Goal: Information Seeking & Learning: Learn about a topic

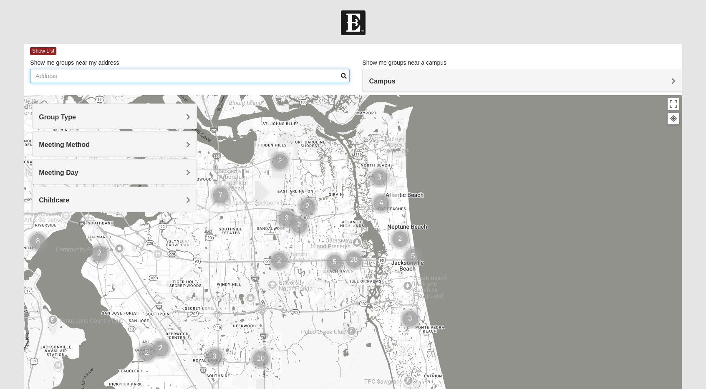
click at [103, 78] on input "Show me groups near my address" at bounding box center [190, 76] width 320 height 14
click at [192, 82] on input "[STREET_ADDRESS][PERSON_NAME]" at bounding box center [190, 76] width 320 height 14
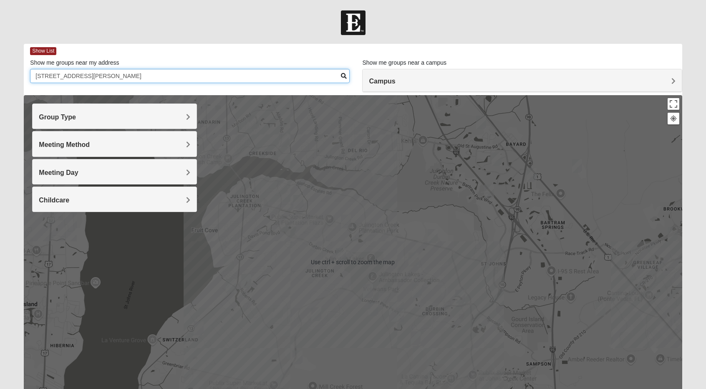
scroll to position [0, 0]
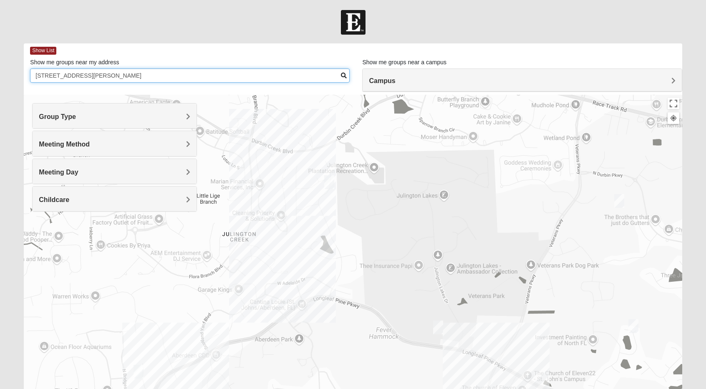
type input "[STREET_ADDRESS][PERSON_NAME]"
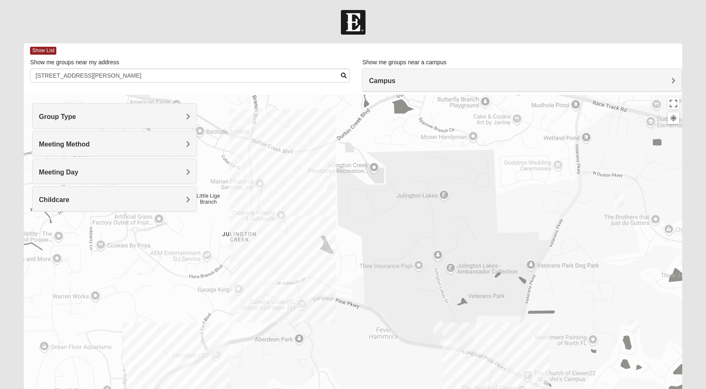
click at [118, 116] on h4 "Group Type" at bounding box center [114, 117] width 151 height 8
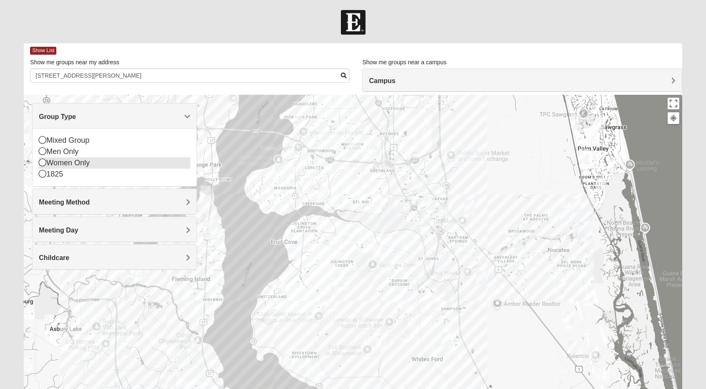
click at [39, 161] on icon at bounding box center [43, 163] width 8 height 8
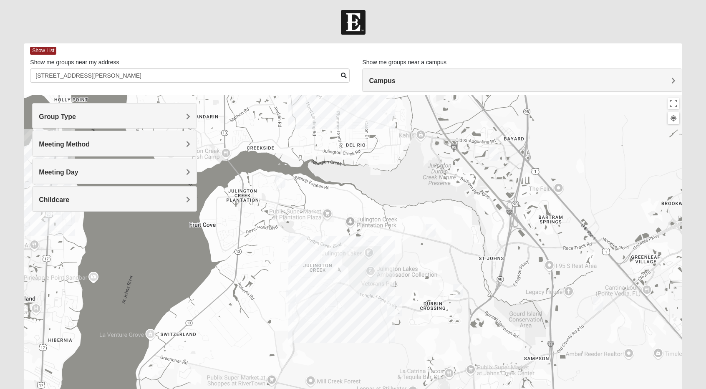
click at [291, 293] on img "Womens Crane 32259" at bounding box center [291, 296] width 17 height 20
click at [362, 242] on button "Close" at bounding box center [356, 248] width 20 height 20
click at [460, 292] on img "Womens Caro 32259" at bounding box center [458, 291] width 17 height 20
click at [531, 238] on button "Close" at bounding box center [523, 243] width 20 height 20
click at [432, 229] on img "Womens Urbanski 32259" at bounding box center [430, 230] width 17 height 20
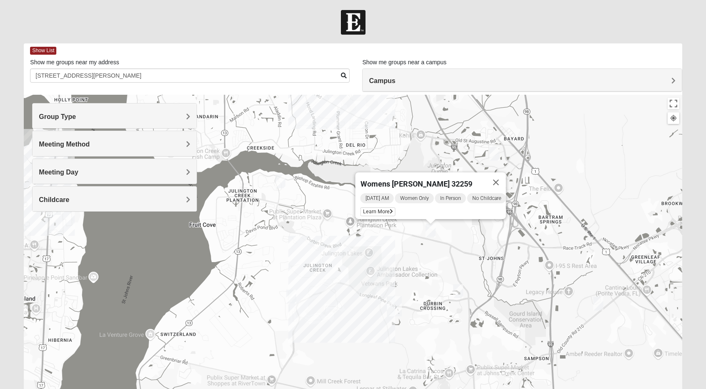
click at [451, 228] on div "Womens [PERSON_NAME] 32259 [DATE] AM Women Only In Person No Childcare Learn Mo…" at bounding box center [353, 262] width 658 height 334
click at [499, 175] on button "Close" at bounding box center [496, 182] width 20 height 20
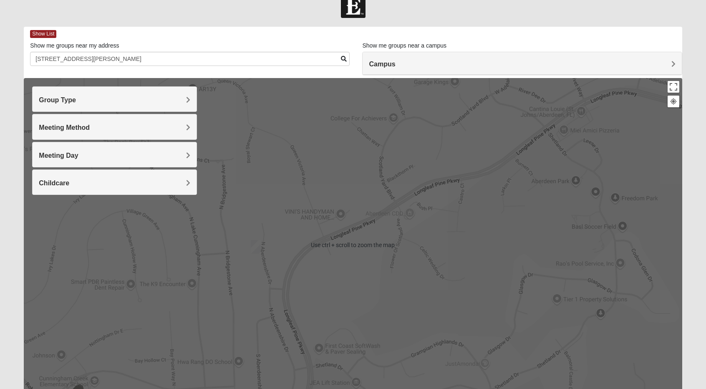
scroll to position [18, 0]
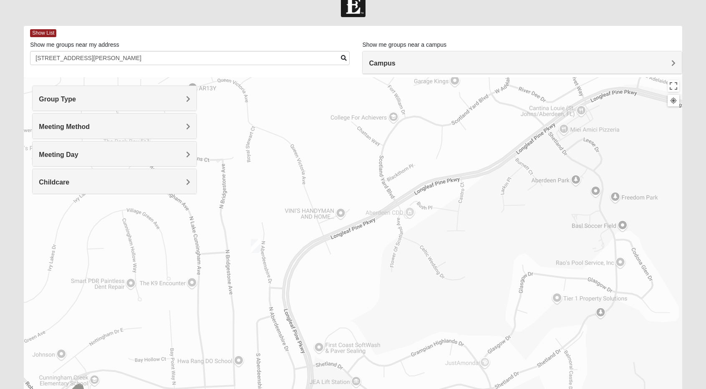
click at [254, 248] on img "Womens Crane 32259" at bounding box center [255, 246] width 17 height 20
click at [146, 124] on h4 "Meeting Method" at bounding box center [114, 127] width 151 height 8
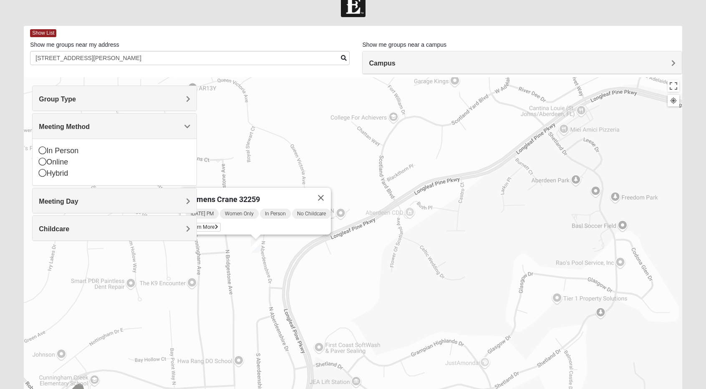
click at [128, 129] on h4 "Meeting Method" at bounding box center [114, 127] width 151 height 8
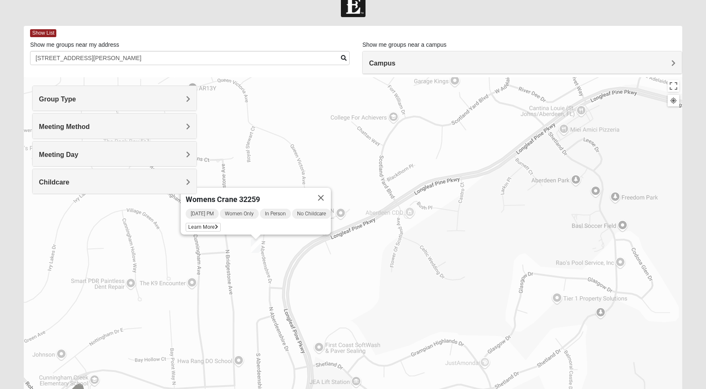
click at [109, 155] on h4 "Meeting Day" at bounding box center [114, 155] width 151 height 8
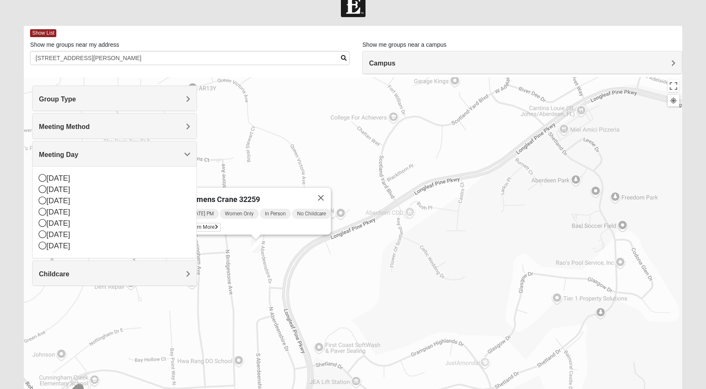
click at [109, 155] on h4 "Meeting Day" at bounding box center [114, 155] width 151 height 8
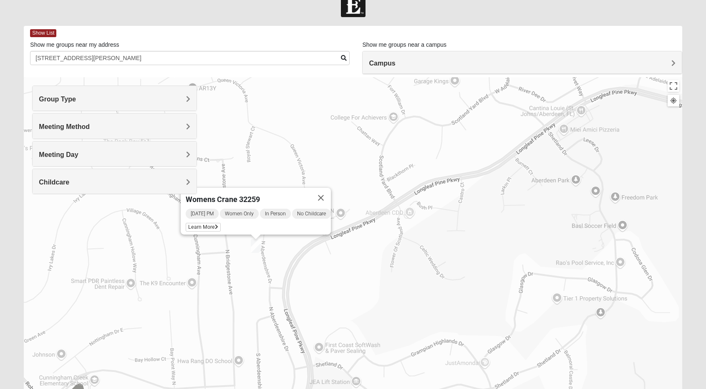
click at [109, 180] on h4 "Childcare" at bounding box center [114, 182] width 151 height 8
click at [43, 205] on icon at bounding box center [43, 206] width 8 height 8
click at [91, 182] on h4 "Childcare" at bounding box center [114, 182] width 151 height 8
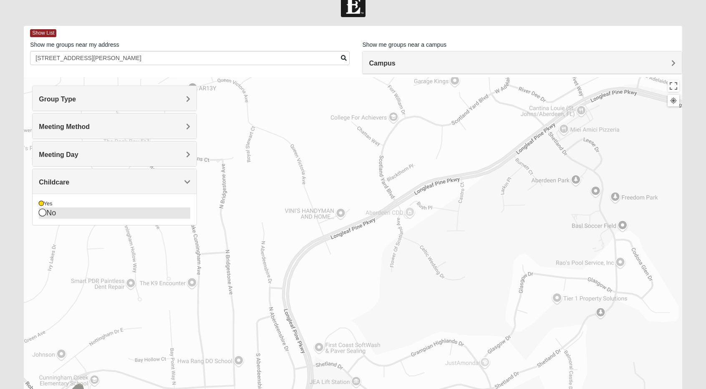
click at [40, 209] on icon at bounding box center [43, 213] width 8 height 8
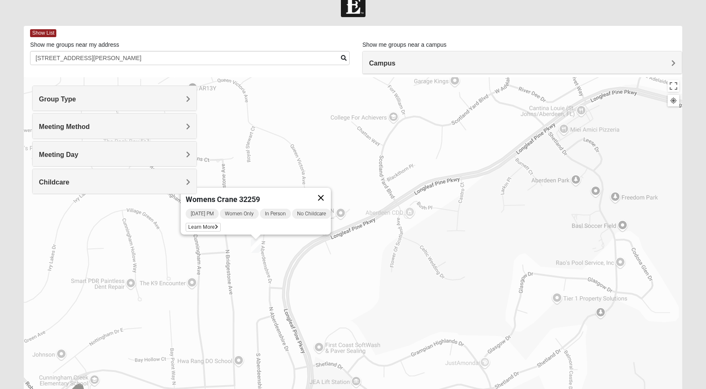
click at [325, 194] on button "Close" at bounding box center [321, 198] width 20 height 20
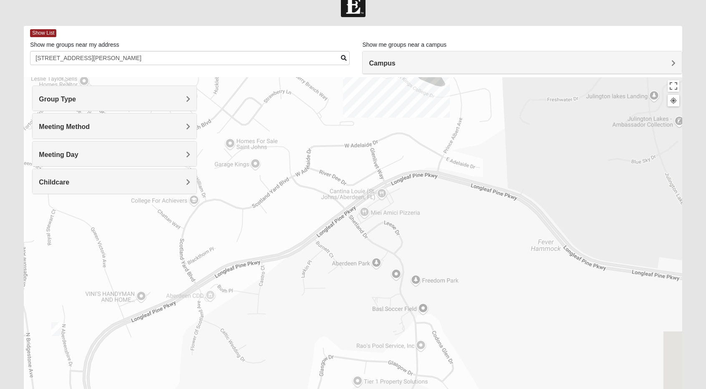
drag, startPoint x: 455, startPoint y: 169, endPoint x: 219, endPoint y: 336, distance: 289.8
click at [219, 336] on div at bounding box center [353, 244] width 658 height 334
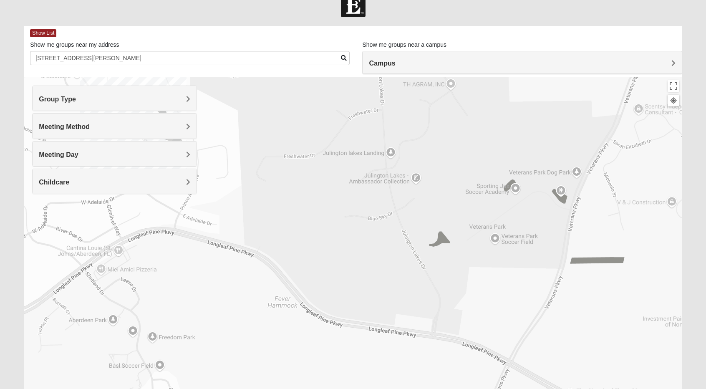
drag, startPoint x: 549, startPoint y: 271, endPoint x: 319, endPoint y: 235, distance: 233.0
click at [319, 235] on div at bounding box center [353, 244] width 658 height 334
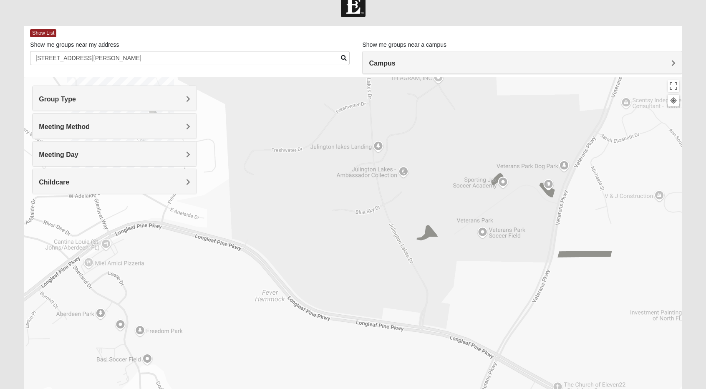
click at [93, 125] on h4 "Meeting Method" at bounding box center [114, 127] width 151 height 8
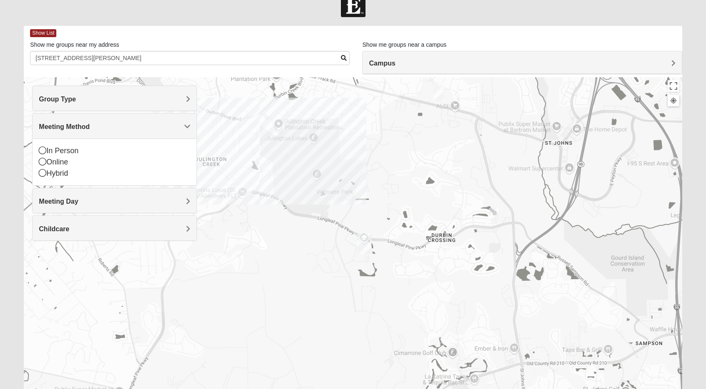
click at [93, 104] on div "Group Type" at bounding box center [115, 98] width 164 height 25
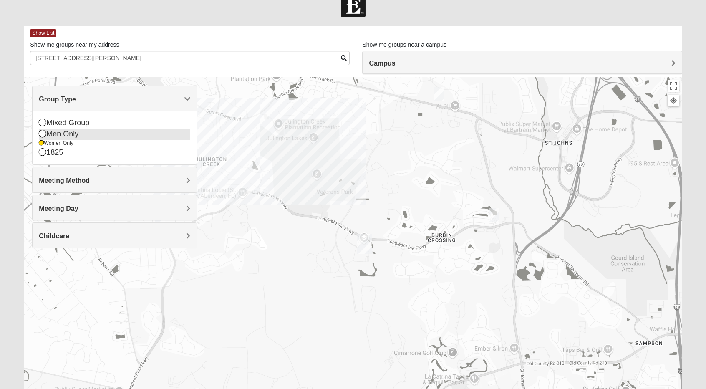
click at [43, 131] on icon at bounding box center [43, 134] width 8 height 8
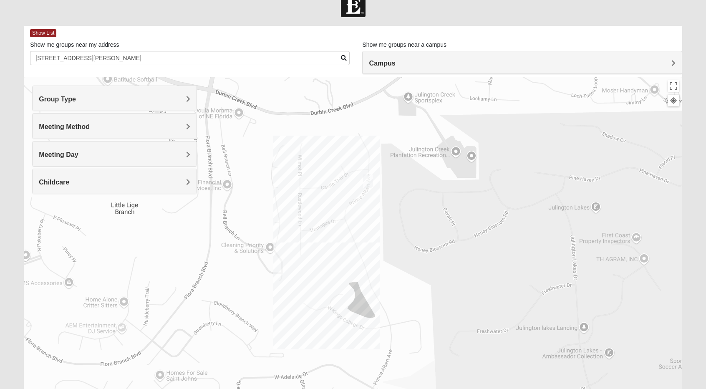
drag, startPoint x: 238, startPoint y: 116, endPoint x: 407, endPoint y: 264, distance: 225.0
click at [407, 264] on div at bounding box center [353, 244] width 658 height 334
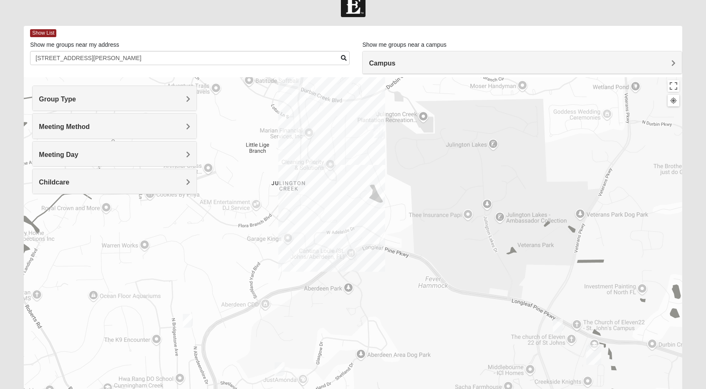
drag, startPoint x: 394, startPoint y: 208, endPoint x: 379, endPoint y: 129, distance: 80.6
click at [379, 129] on img "Mens Mathai 32259" at bounding box center [378, 131] width 17 height 20
